Goal: Communication & Community: Participate in discussion

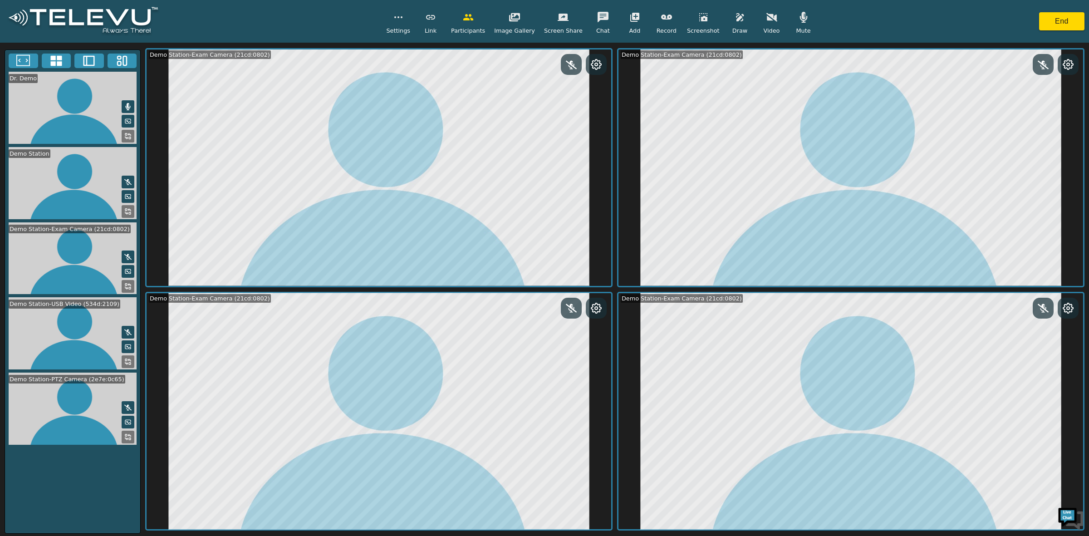
click at [125, 433] on icon at bounding box center [127, 436] width 7 height 7
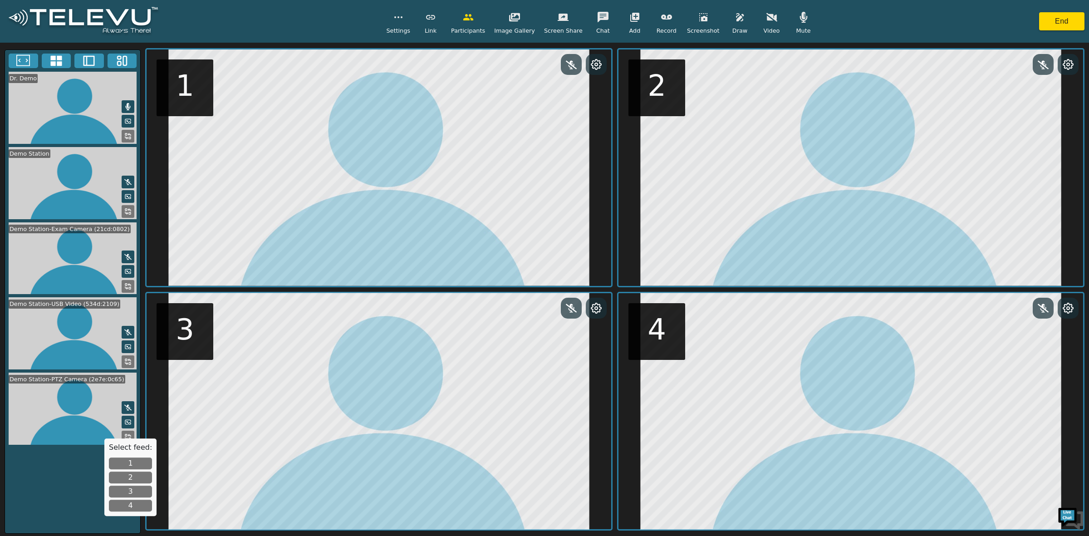
click at [132, 461] on button "1" at bounding box center [130, 463] width 43 height 12
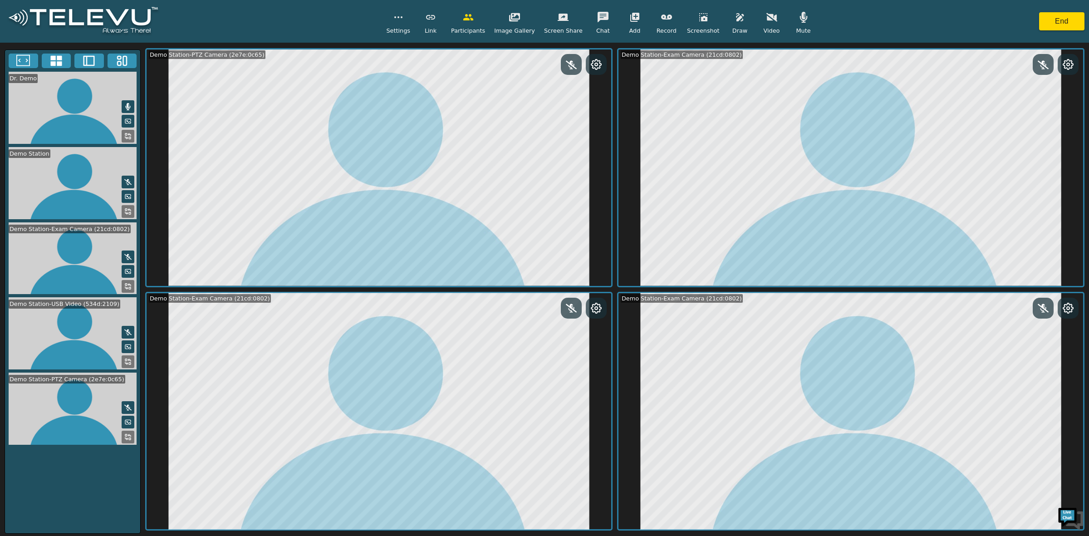
click at [597, 65] on circle at bounding box center [596, 64] width 3 height 3
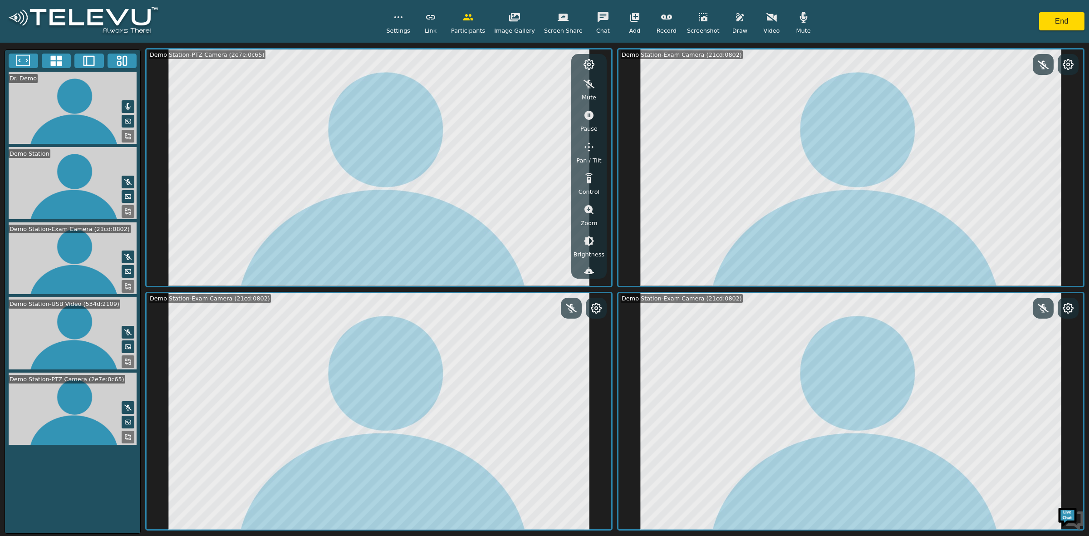
click at [584, 142] on icon "button" at bounding box center [588, 147] width 11 height 11
click at [538, 85] on icon "button" at bounding box center [537, 86] width 11 height 9
click at [516, 83] on icon "button" at bounding box center [514, 85] width 11 height 11
click at [558, 83] on icon "button" at bounding box center [559, 85] width 11 height 11
click at [543, 83] on icon "button" at bounding box center [537, 85] width 11 height 11
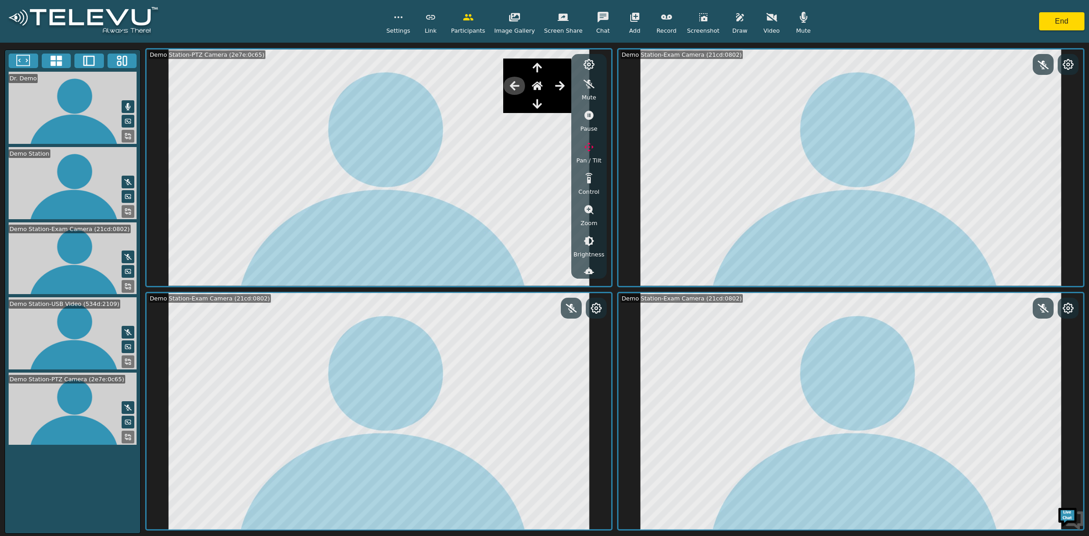
click at [519, 86] on icon "button" at bounding box center [514, 85] width 10 height 9
click at [540, 86] on icon "button" at bounding box center [537, 86] width 11 height 9
click at [516, 88] on icon "button" at bounding box center [514, 85] width 11 height 11
click at [538, 88] on icon "button" at bounding box center [537, 85] width 11 height 11
click at [538, 103] on icon "button" at bounding box center [537, 103] width 11 height 11
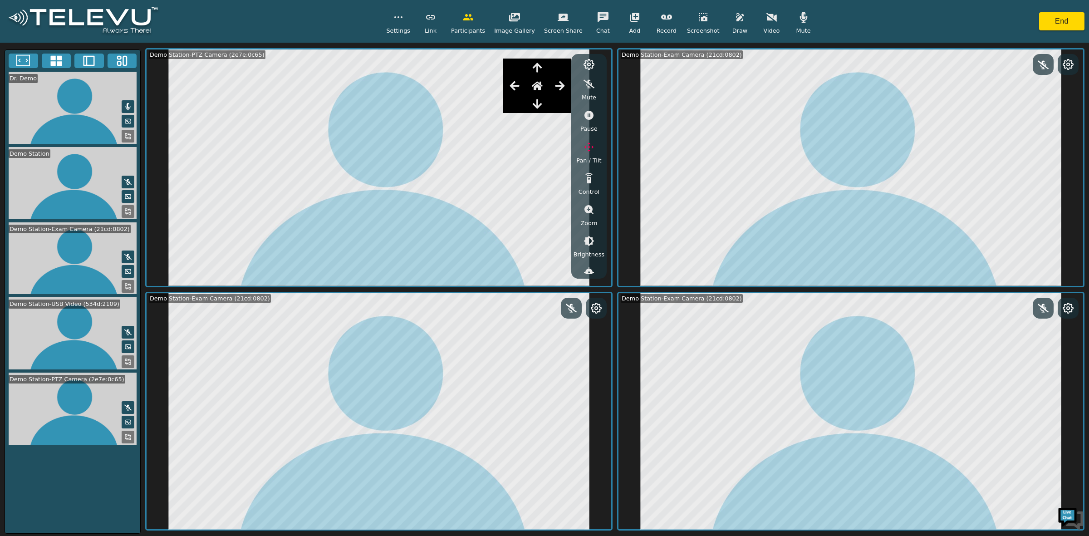
click at [592, 210] on icon "button" at bounding box center [588, 209] width 9 height 9
click at [590, 261] on icon "button" at bounding box center [588, 259] width 11 height 11
click at [590, 259] on icon "button" at bounding box center [588, 258] width 9 height 9
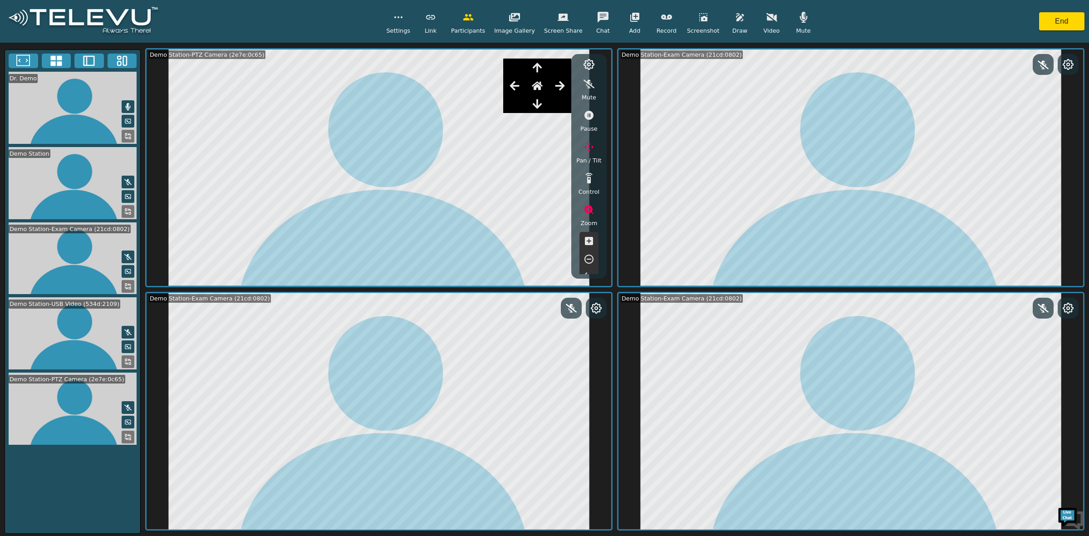
click at [536, 82] on icon "button" at bounding box center [537, 85] width 11 height 11
click at [590, 260] on icon "button" at bounding box center [588, 259] width 11 height 11
click at [588, 237] on icon "button" at bounding box center [589, 241] width 8 height 8
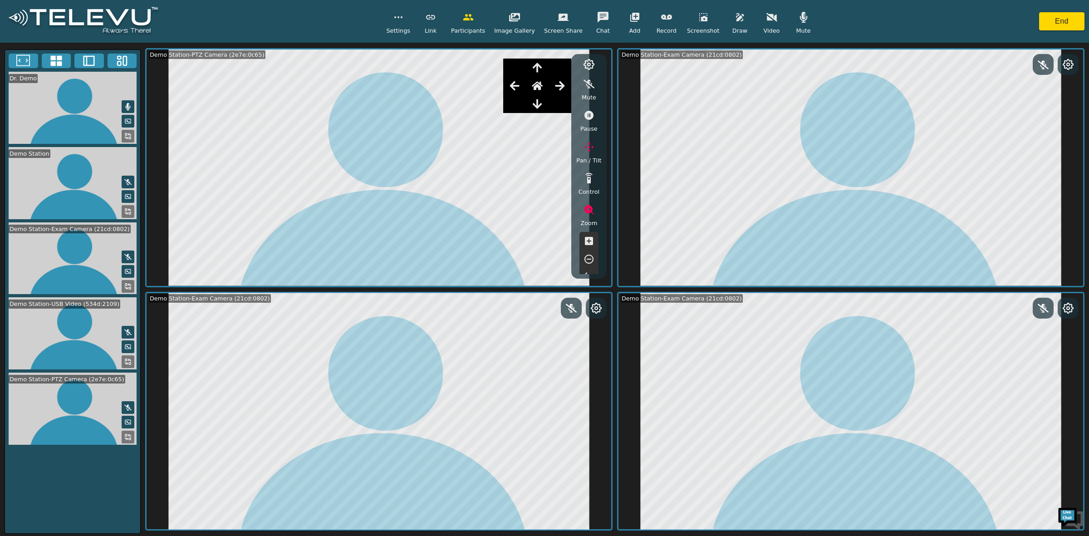
click at [534, 83] on icon "button" at bounding box center [537, 85] width 11 height 11
click at [538, 110] on button "button" at bounding box center [537, 104] width 23 height 18
click at [542, 69] on icon "button" at bounding box center [537, 67] width 11 height 11
click at [538, 94] on button "button" at bounding box center [537, 86] width 23 height 18
click at [536, 106] on icon "button" at bounding box center [537, 104] width 9 height 10
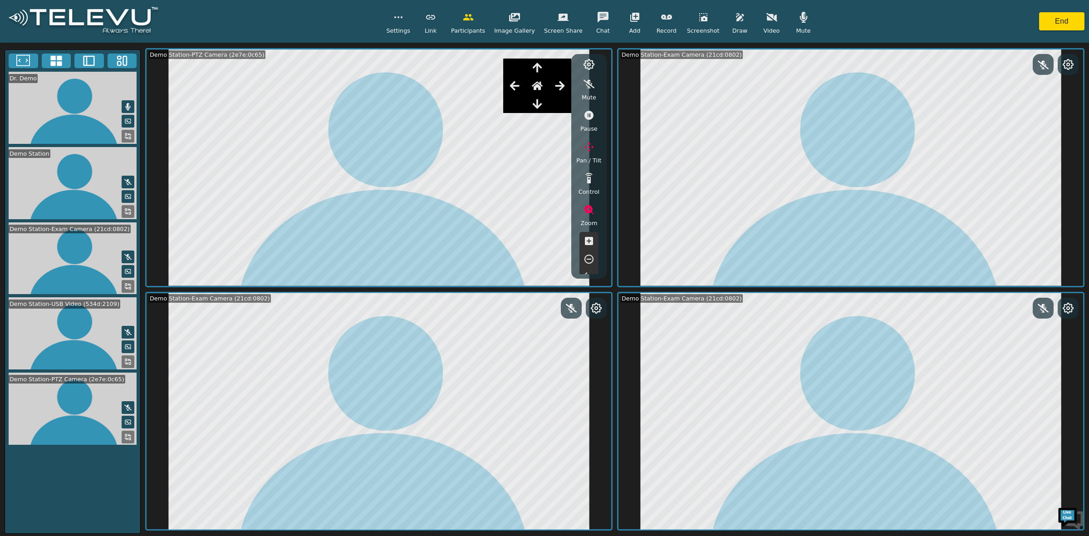
click at [536, 106] on icon "button" at bounding box center [537, 104] width 9 height 10
click at [127, 358] on icon at bounding box center [127, 361] width 7 height 7
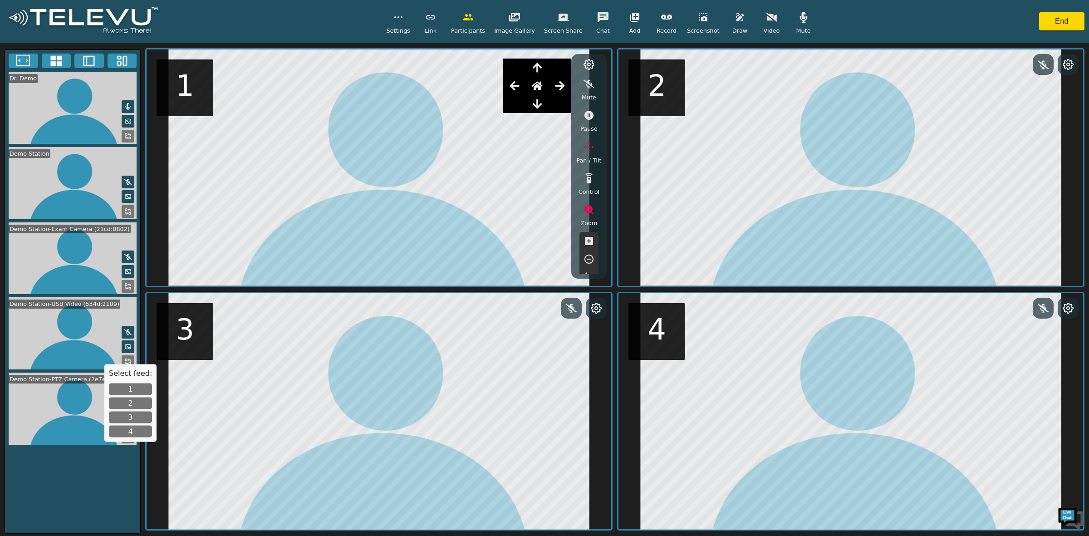
click at [136, 399] on button "2" at bounding box center [130, 403] width 43 height 12
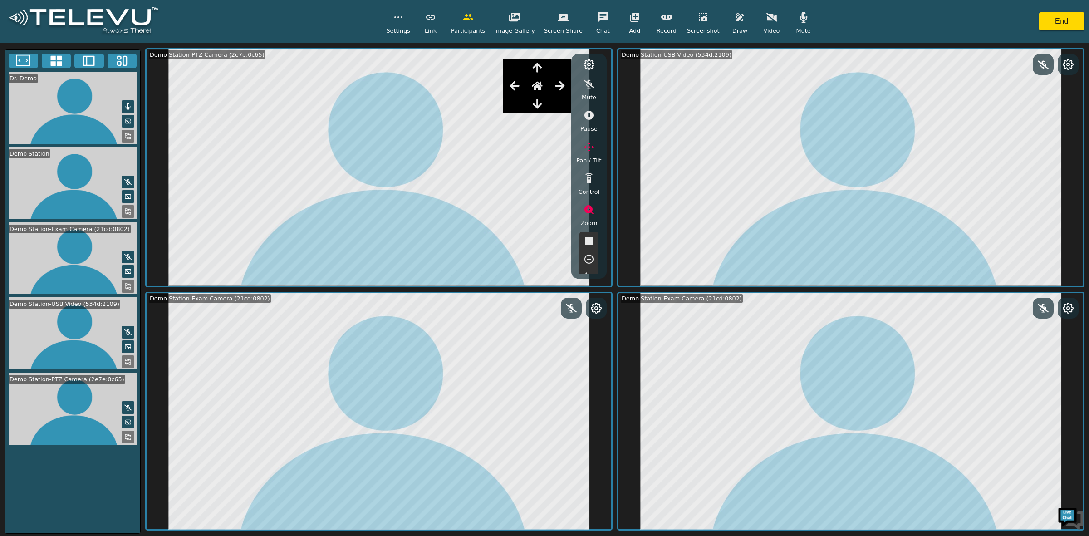
click at [128, 284] on icon at bounding box center [129, 285] width 2 height 2
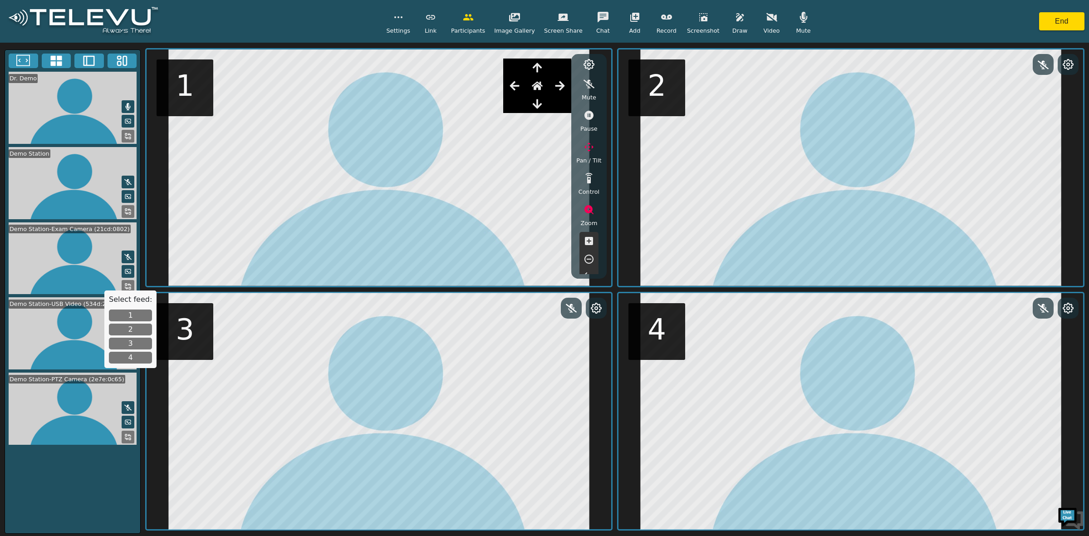
click at [126, 340] on button "3" at bounding box center [130, 344] width 43 height 12
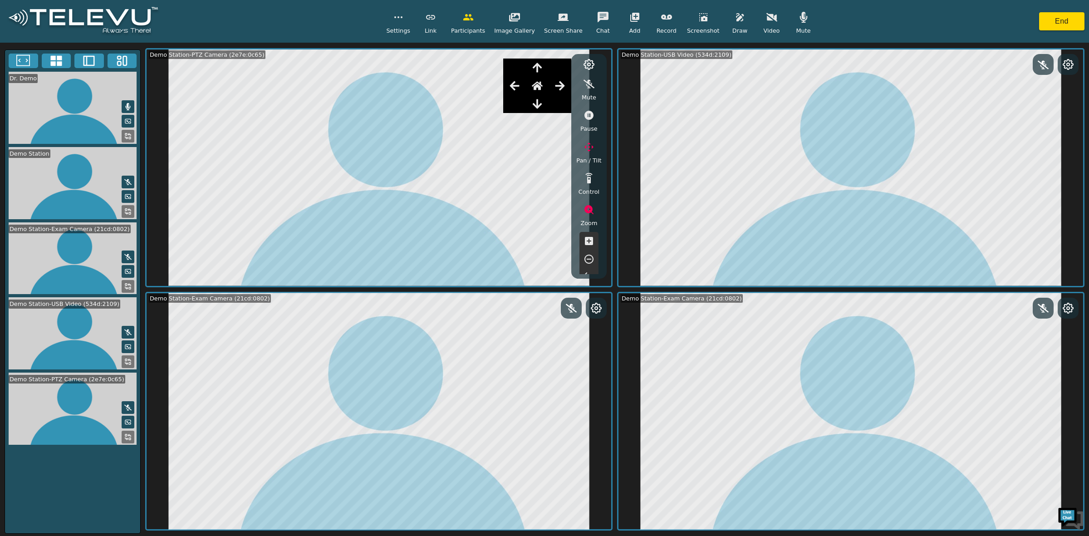
click at [127, 179] on icon at bounding box center [127, 182] width 7 height 6
click at [127, 404] on icon at bounding box center [128, 407] width 5 height 7
click at [126, 98] on video at bounding box center [72, 108] width 135 height 72
click at [130, 103] on icon at bounding box center [127, 106] width 7 height 7
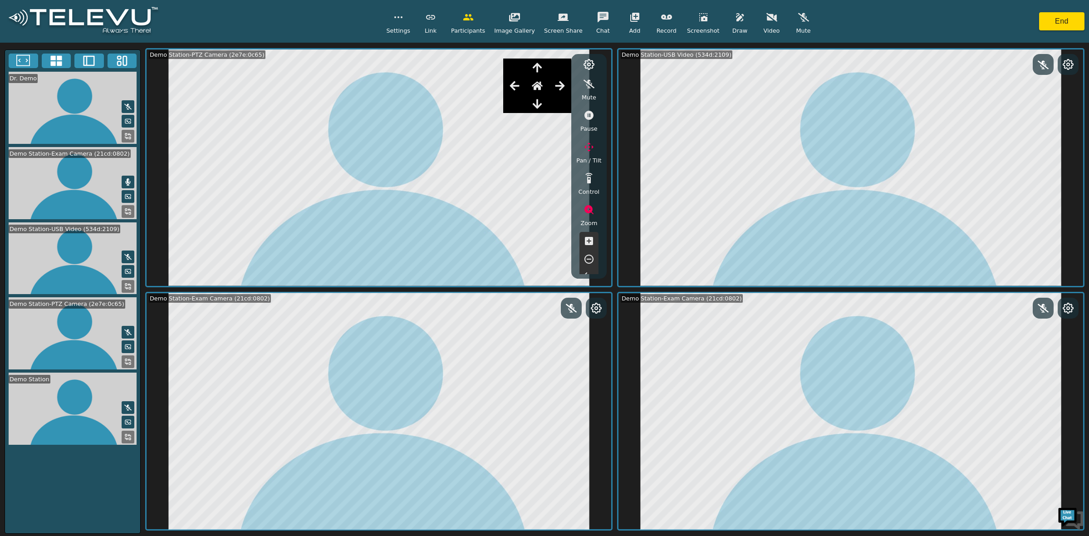
click at [130, 103] on icon at bounding box center [127, 106] width 7 height 7
click at [128, 122] on rect at bounding box center [129, 122] width 2 height 1
click at [128, 120] on icon at bounding box center [127, 120] width 7 height 7
click at [128, 193] on icon at bounding box center [127, 196] width 7 height 7
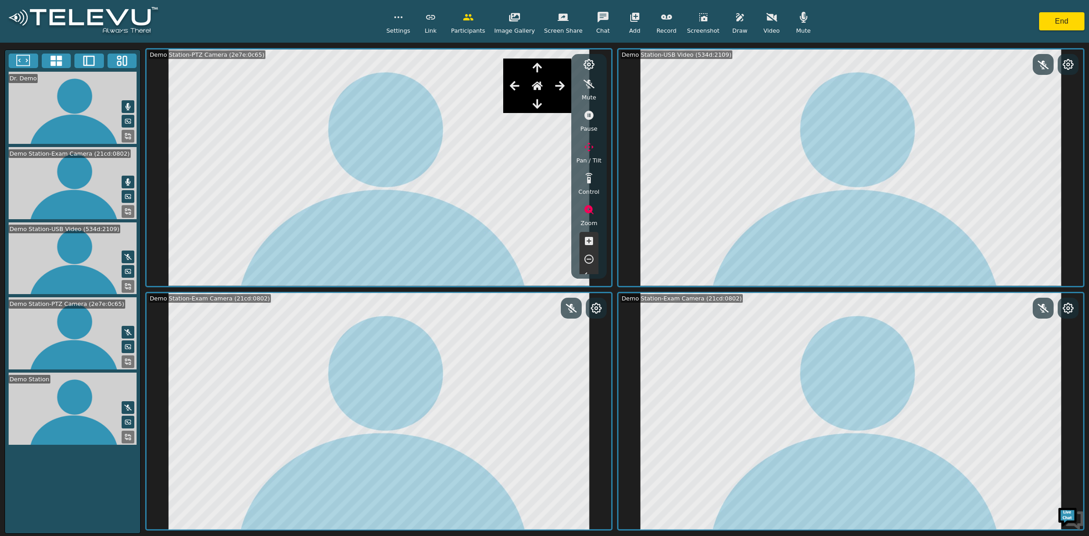
click at [127, 268] on icon at bounding box center [127, 271] width 7 height 7
click at [129, 344] on icon at bounding box center [127, 346] width 7 height 7
click at [126, 418] on icon at bounding box center [127, 421] width 7 height 7
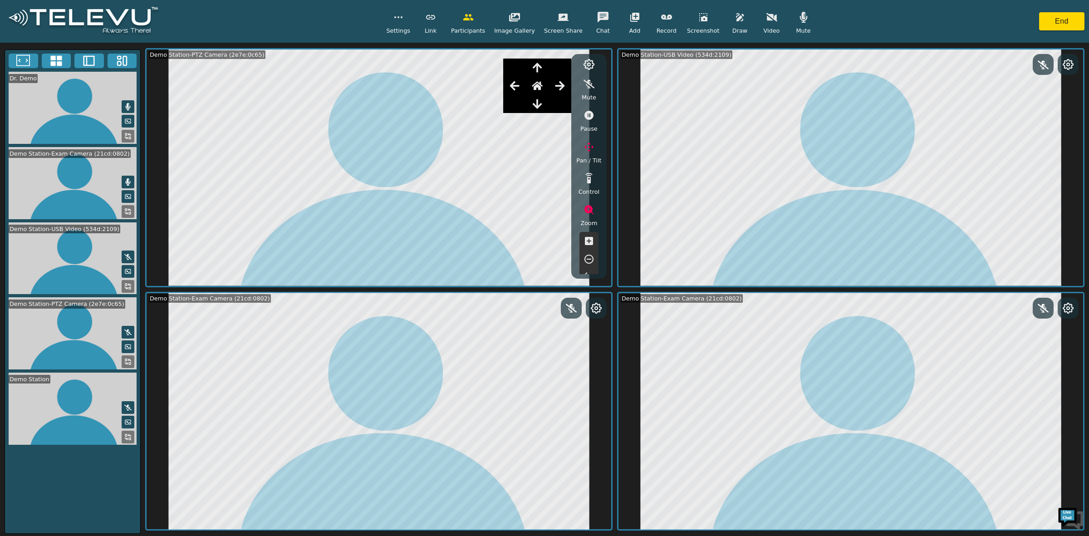
click at [127, 435] on icon at bounding box center [127, 436] width 7 height 7
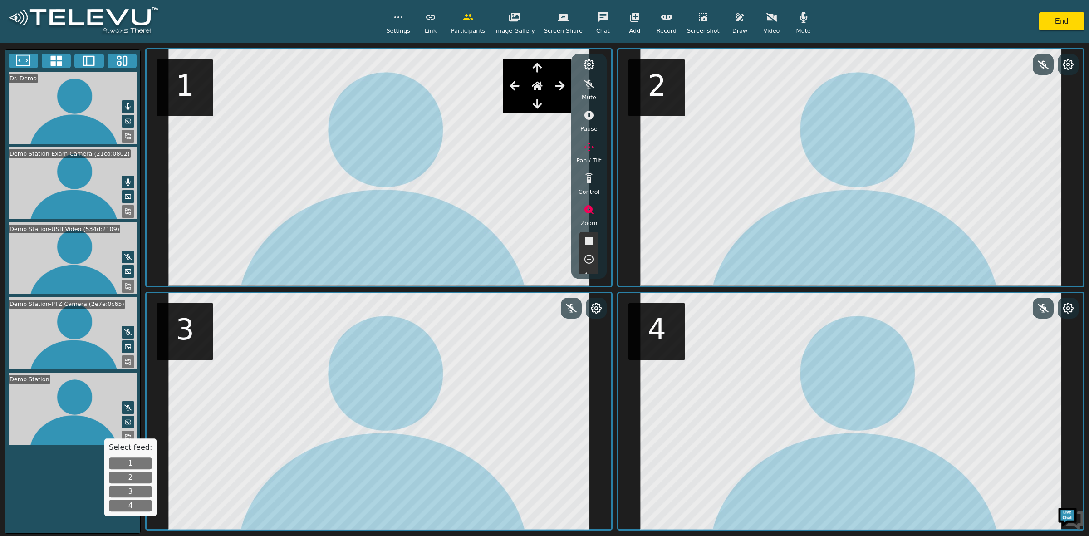
click at [134, 490] on button "3" at bounding box center [130, 491] width 43 height 12
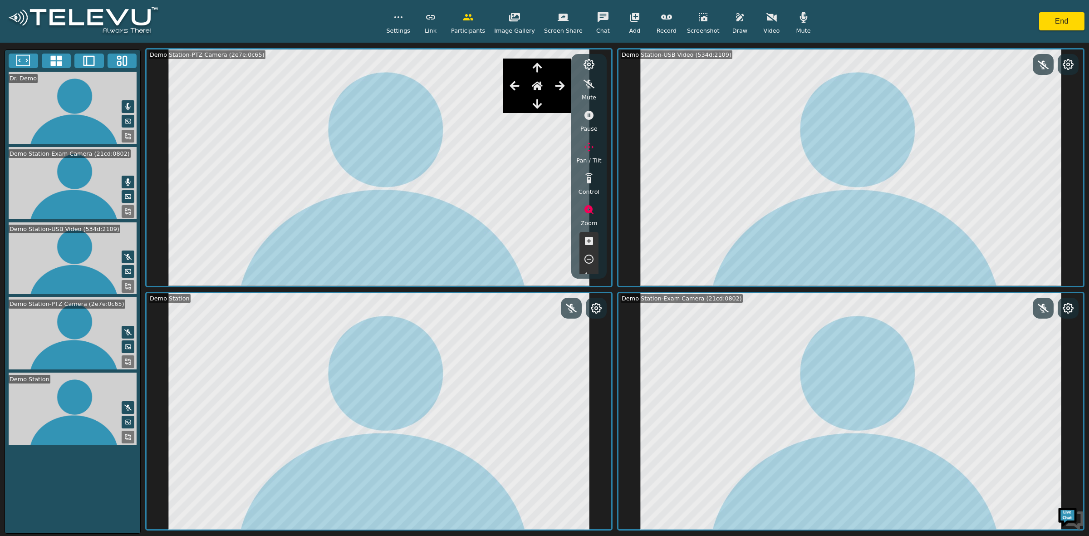
click at [125, 434] on rect at bounding box center [126, 435] width 2 height 2
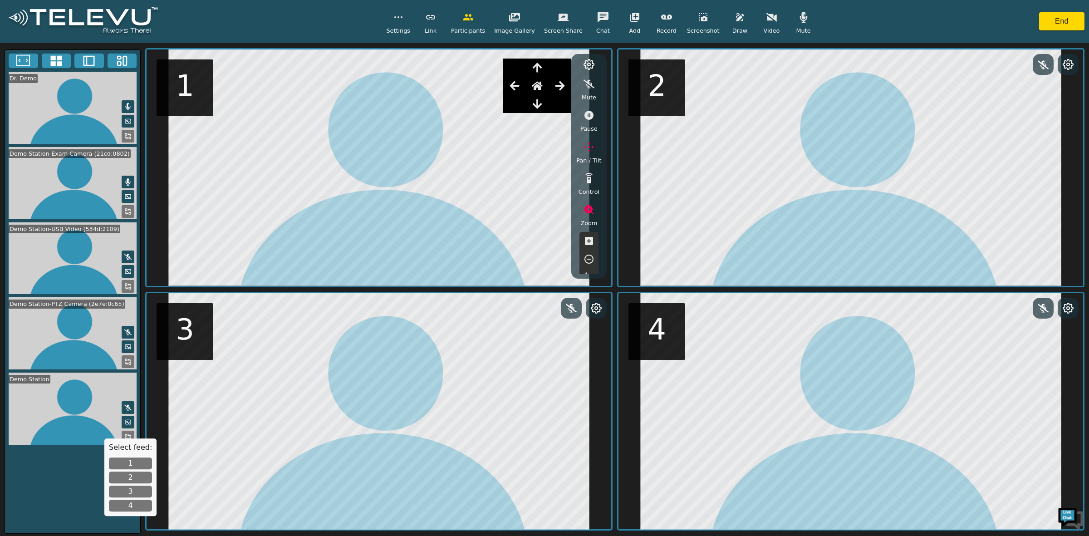
click at [136, 504] on button "4" at bounding box center [130, 505] width 43 height 12
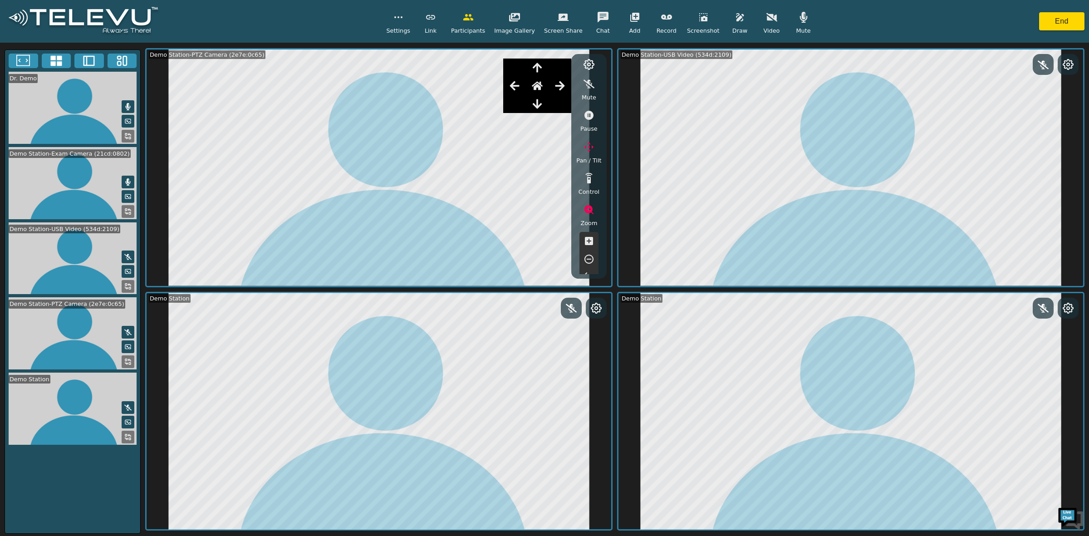
click at [129, 212] on rect at bounding box center [130, 213] width 2 height 2
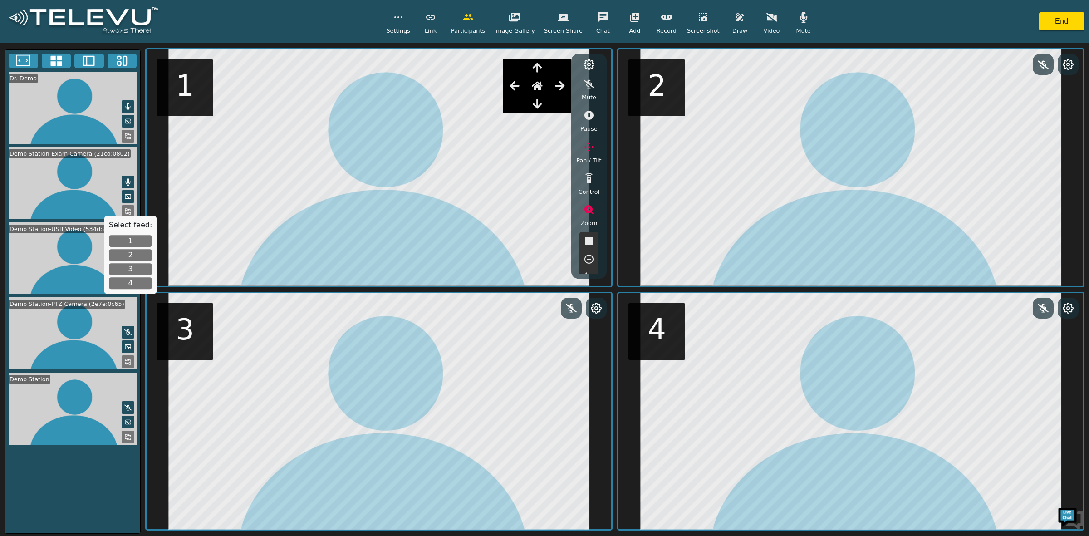
click at [132, 264] on button "3" at bounding box center [130, 269] width 43 height 12
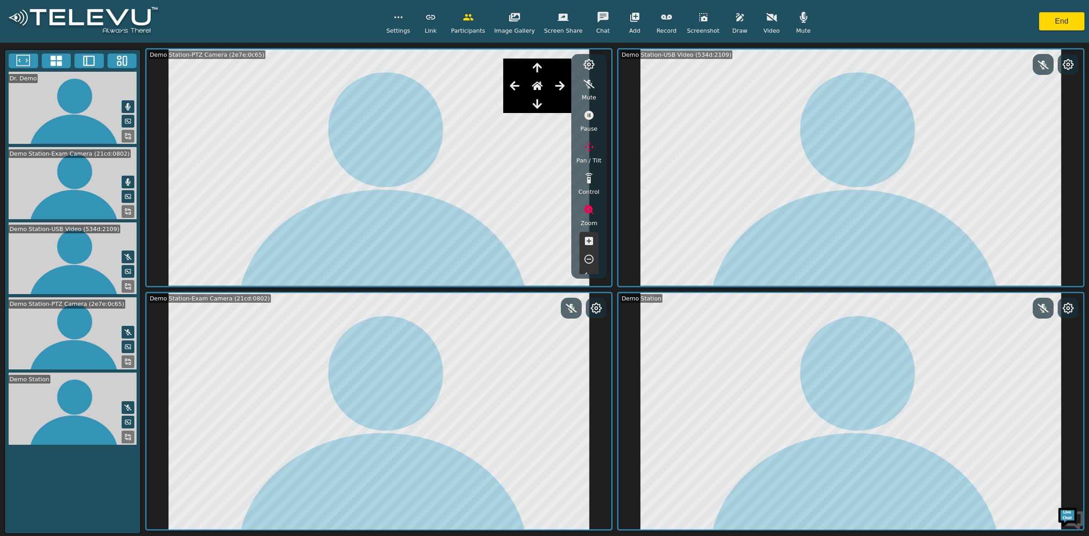
click at [50, 59] on icon at bounding box center [56, 61] width 14 height 14
click at [91, 64] on icon at bounding box center [89, 61] width 14 height 14
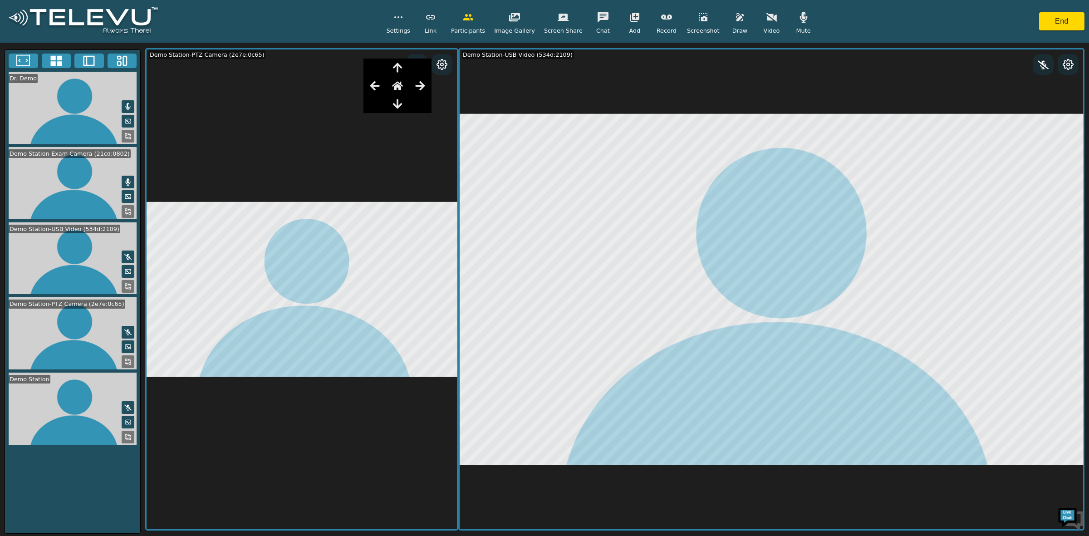
click at [118, 62] on icon at bounding box center [122, 61] width 14 height 14
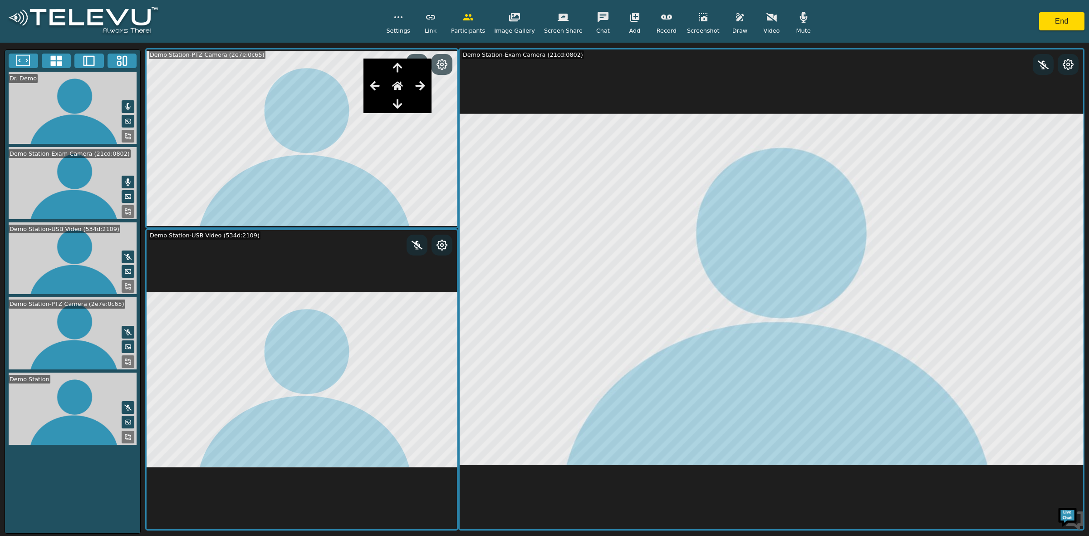
click at [94, 64] on icon at bounding box center [88, 61] width 11 height 10
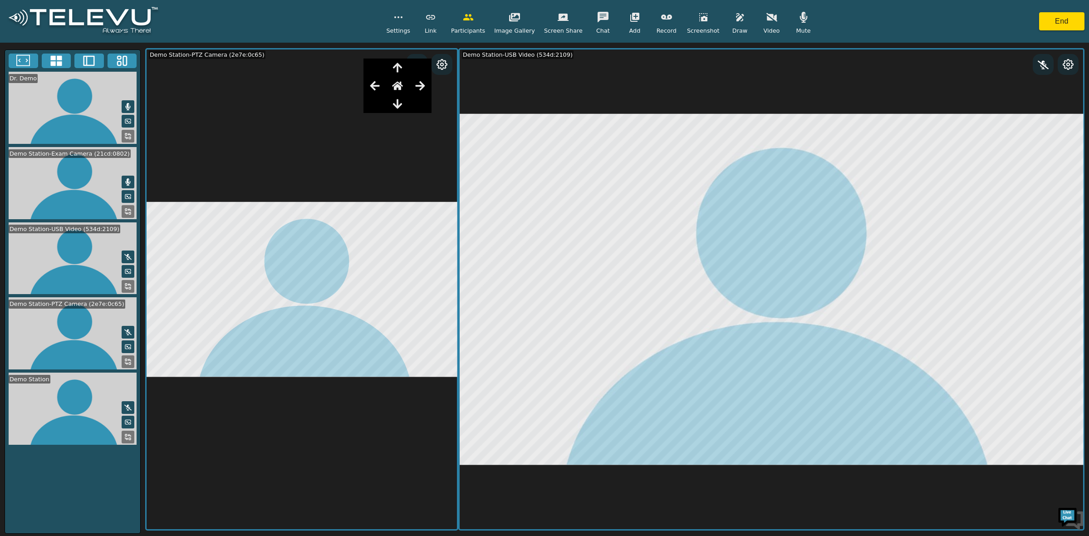
click at [59, 65] on icon at bounding box center [55, 61] width 11 height 10
